Goal: Check status: Check status

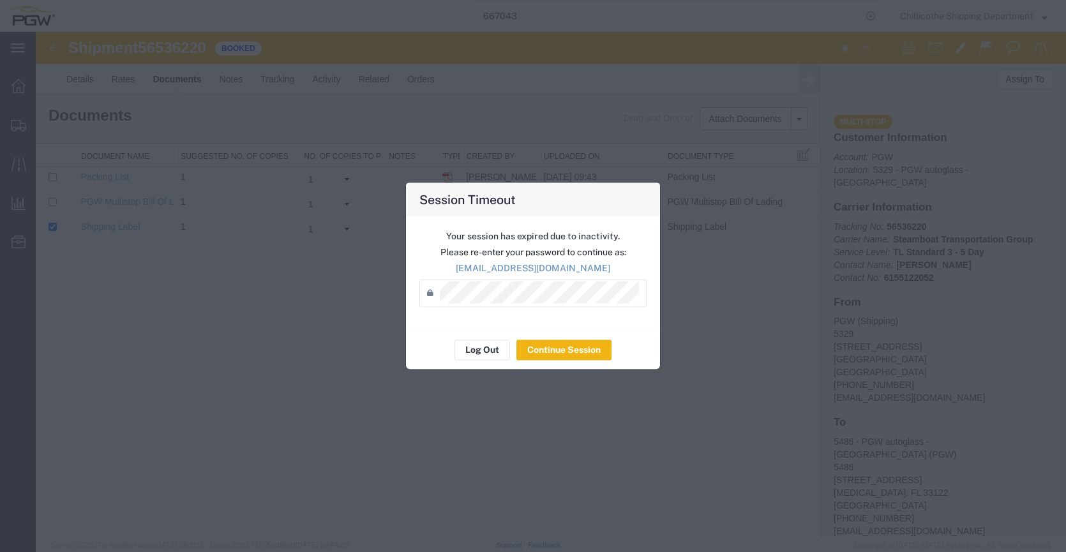
click at [551, 330] on div "Log Out Continue Session" at bounding box center [533, 349] width 254 height 40
click at [555, 343] on button "Continue Session" at bounding box center [563, 350] width 95 height 20
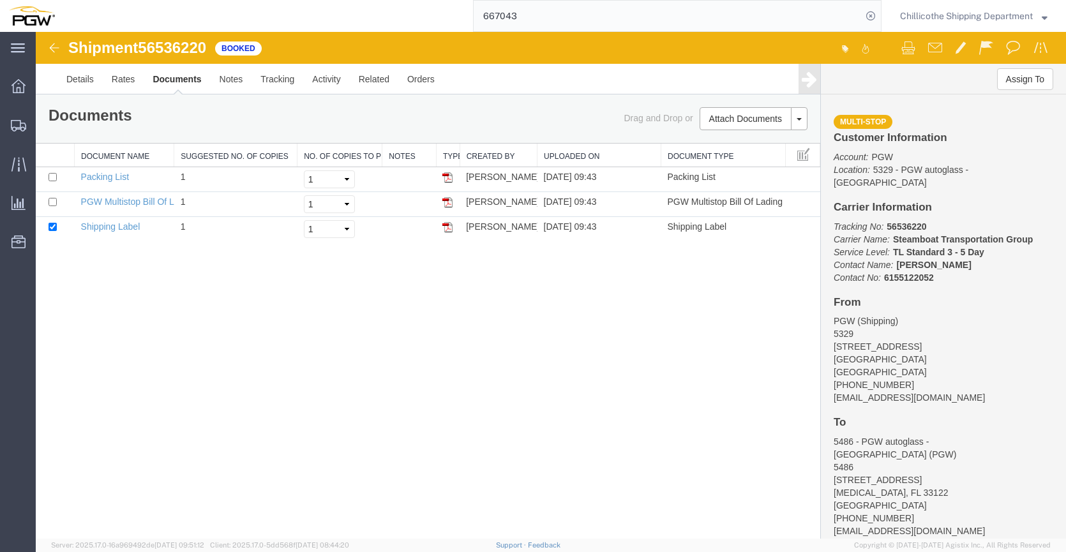
click at [564, 24] on input "667043" at bounding box center [668, 16] width 388 height 31
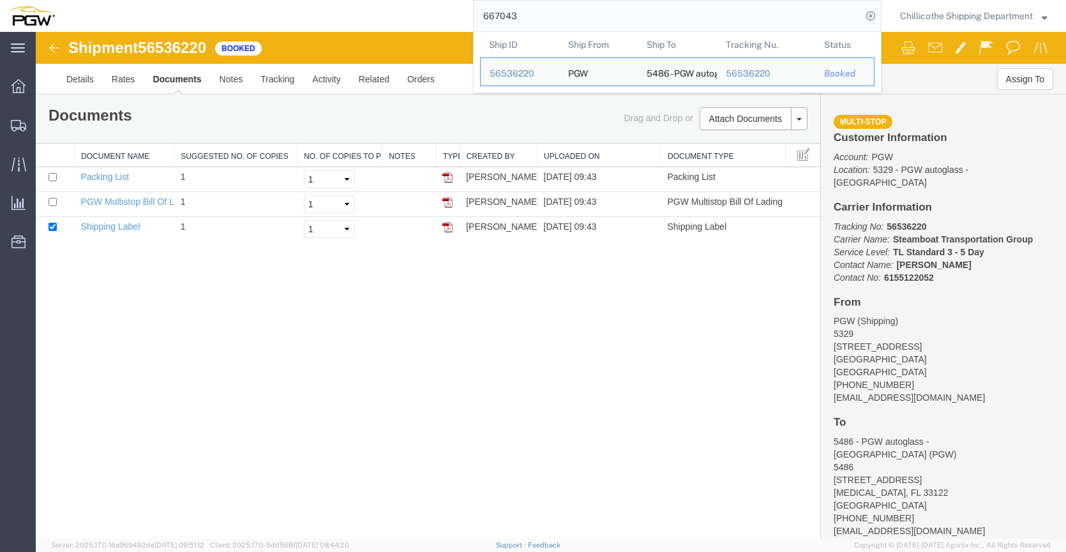
click at [564, 24] on input "667043" at bounding box center [668, 16] width 388 height 31
paste input "5"
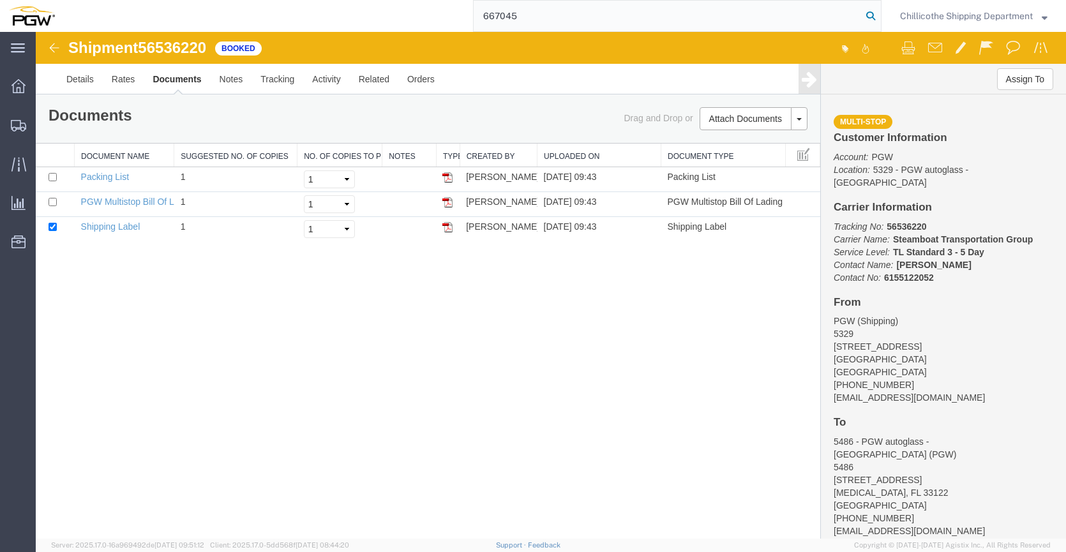
type input "667045"
click at [864, 22] on icon at bounding box center [871, 16] width 18 height 18
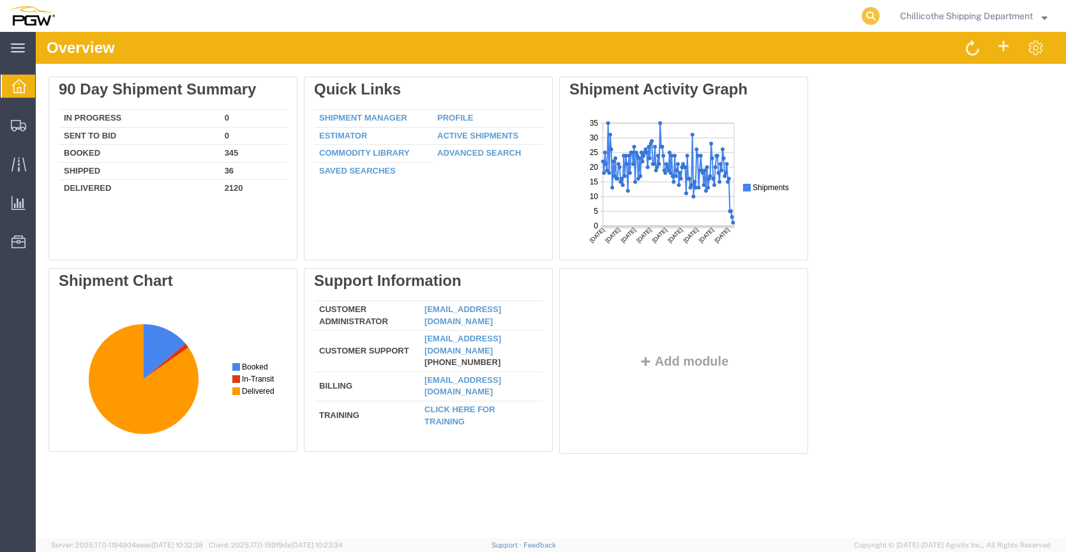
click at [862, 10] on icon at bounding box center [871, 16] width 18 height 18
paste input "667045"
type input "667045"
click at [866, 17] on icon at bounding box center [871, 16] width 18 height 18
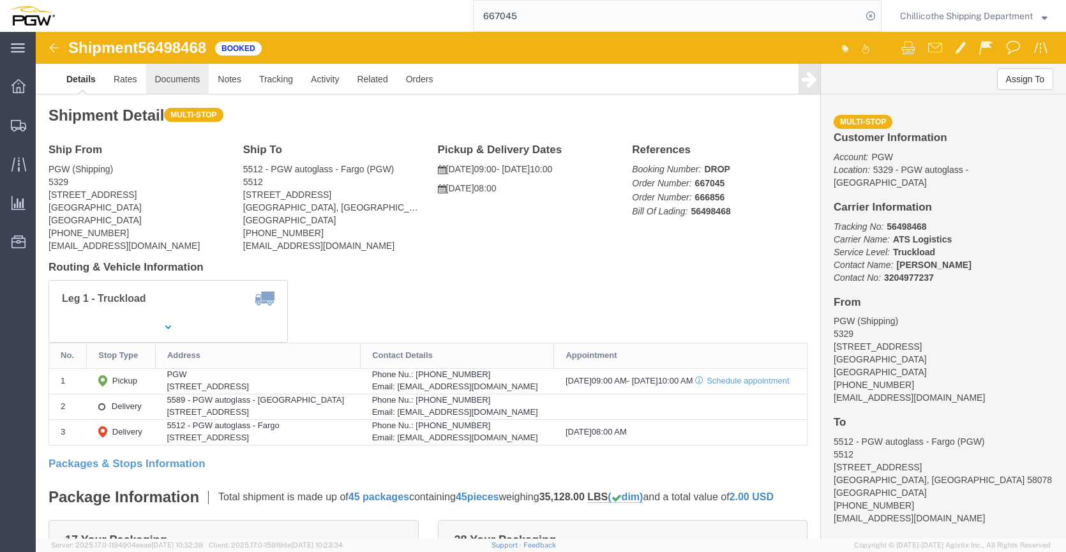
click link "Documents"
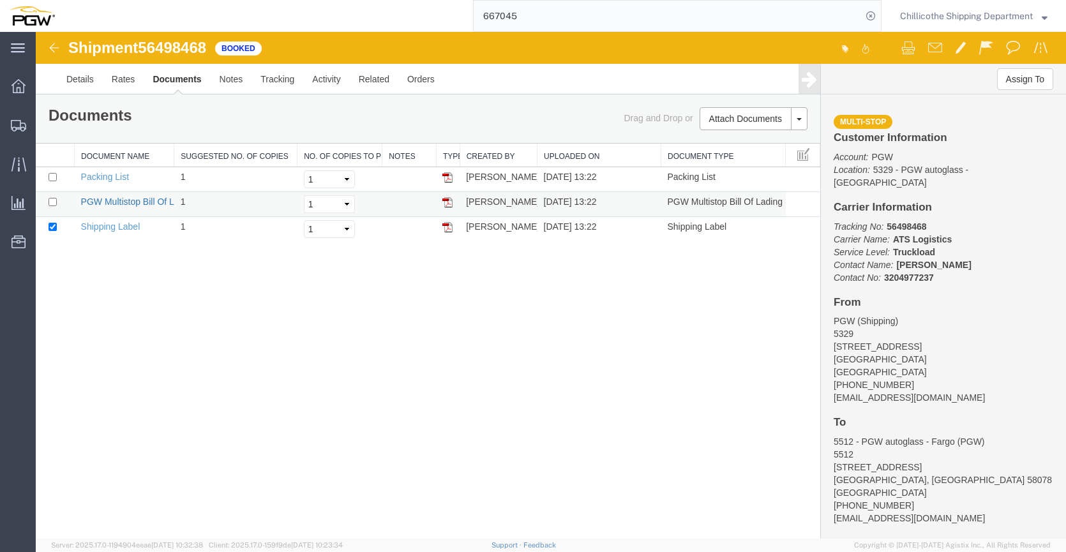
click at [156, 202] on link "PGW Multistop Bill Of Lading" at bounding box center [139, 202] width 116 height 10
click at [156, 203] on link "PGW Multistop Bill Of Lading" at bounding box center [139, 202] width 116 height 10
